Goal: Task Accomplishment & Management: Use online tool/utility

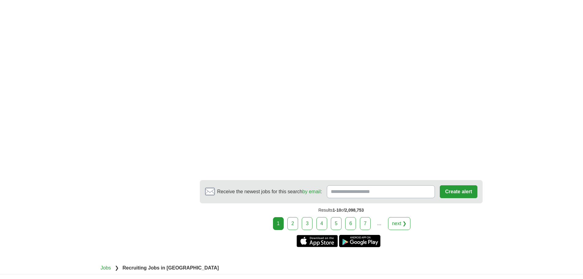
scroll to position [1071, 0]
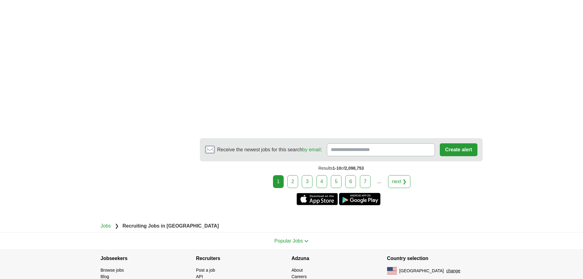
click at [296, 175] on link "2" at bounding box center [292, 181] width 11 height 13
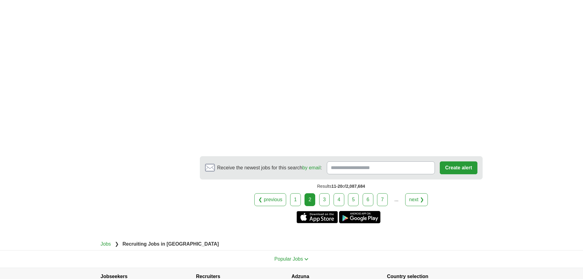
scroll to position [1162, 0]
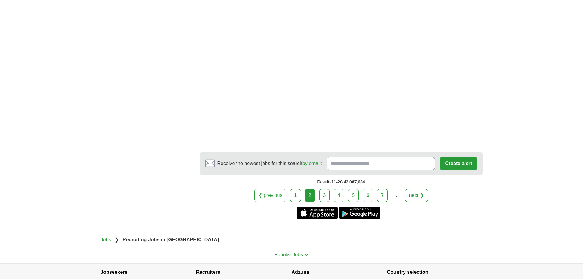
click at [326, 195] on link "3" at bounding box center [324, 195] width 11 height 13
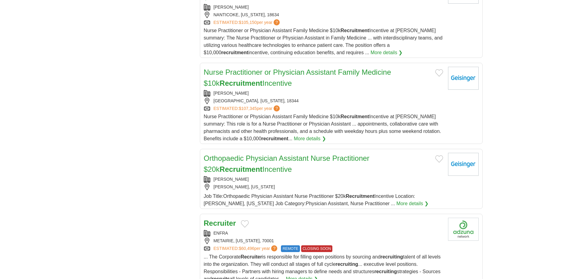
scroll to position [673, 0]
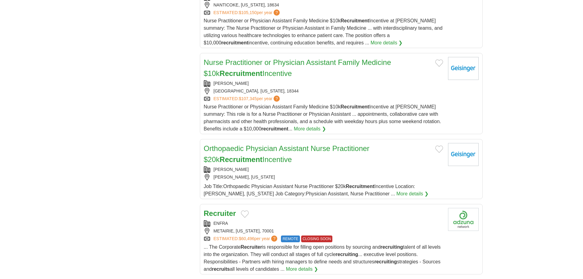
click at [216, 209] on strong "Recruiter" at bounding box center [220, 213] width 32 height 8
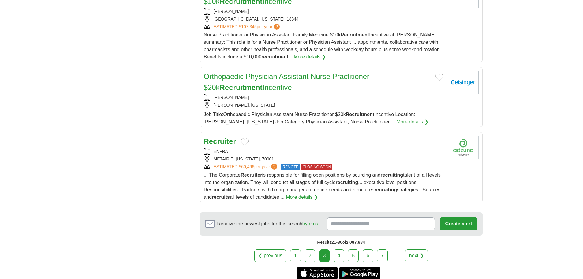
scroll to position [734, 0]
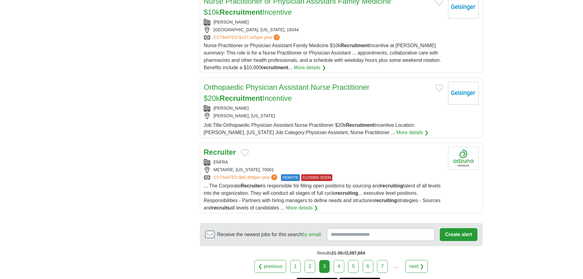
click at [342, 261] on link "4" at bounding box center [338, 266] width 11 height 13
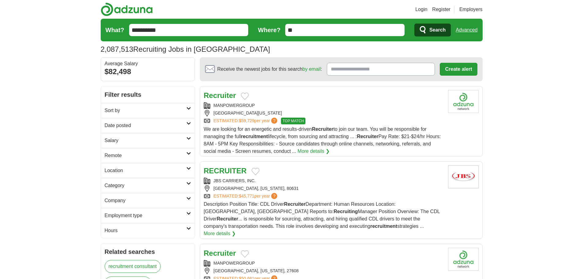
click at [218, 97] on strong "Recruiter" at bounding box center [220, 95] width 32 height 8
click at [239, 172] on strong "RECRUITER" at bounding box center [225, 170] width 43 height 8
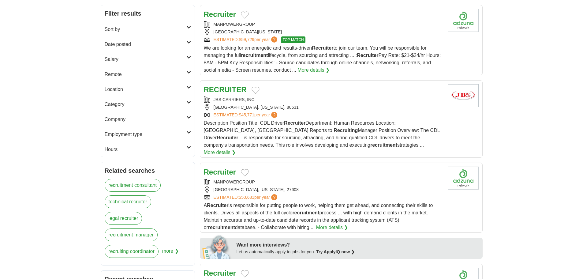
scroll to position [92, 0]
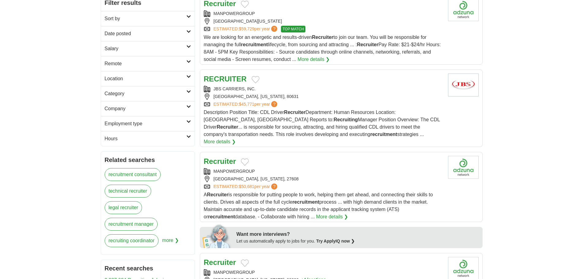
click at [224, 157] on strong "Recruiter" at bounding box center [220, 161] width 32 height 8
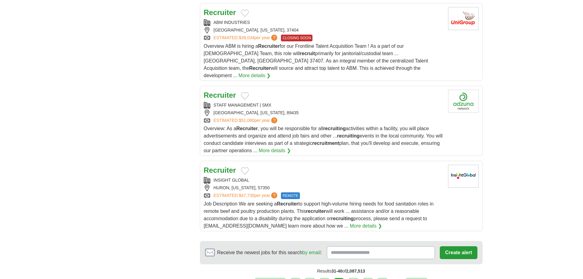
scroll to position [673, 0]
click at [226, 165] on strong "Recruiter" at bounding box center [220, 169] width 32 height 8
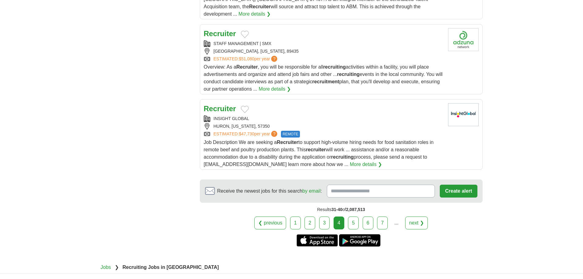
scroll to position [734, 0]
click at [355, 216] on link "5" at bounding box center [353, 222] width 11 height 13
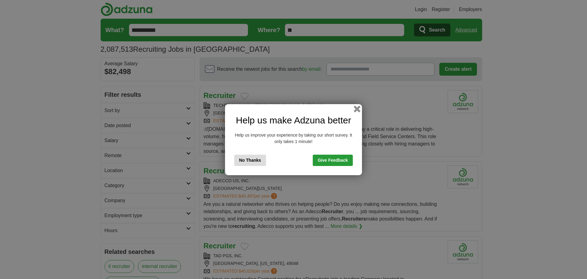
click at [356, 109] on button "button" at bounding box center [357, 108] width 7 height 7
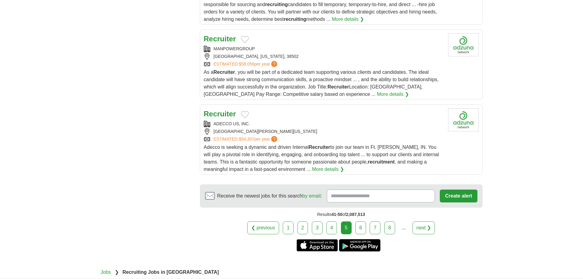
scroll to position [704, 0]
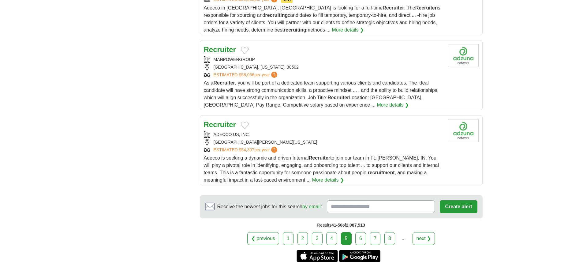
click at [360, 232] on link "6" at bounding box center [360, 238] width 11 height 13
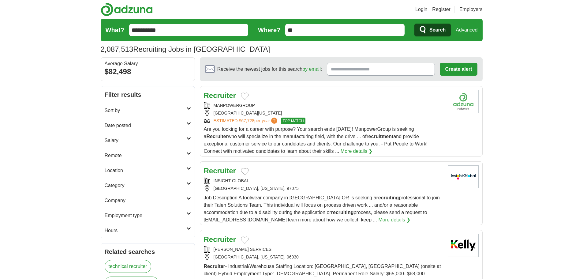
click at [221, 92] on strong "Recruiter" at bounding box center [220, 95] width 32 height 8
